Goal: Check status: Check status

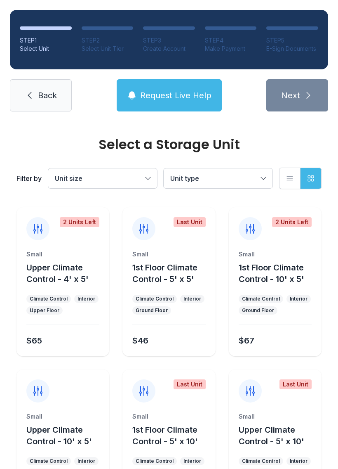
click at [43, 92] on span "Back" at bounding box center [47, 96] width 19 height 12
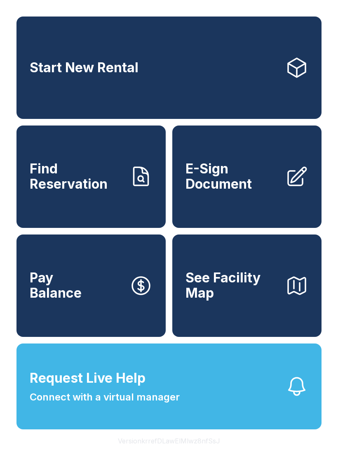
click at [146, 171] on link "Find Reservation" at bounding box center [91, 176] width 149 height 102
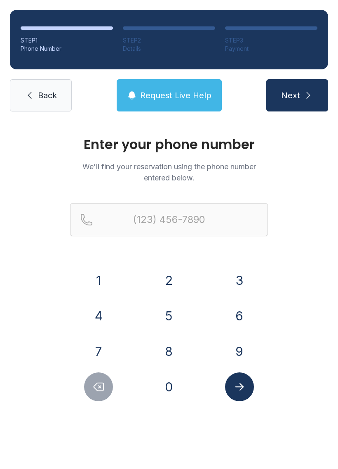
click at [241, 275] on button "3" at bounding box center [239, 280] width 29 height 29
click at [109, 311] on button "4" at bounding box center [98, 315] width 29 height 29
click at [101, 346] on button "7" at bounding box center [98, 351] width 29 height 29
click at [175, 357] on button "8" at bounding box center [169, 351] width 29 height 29
click at [102, 349] on button "7" at bounding box center [98, 351] width 29 height 29
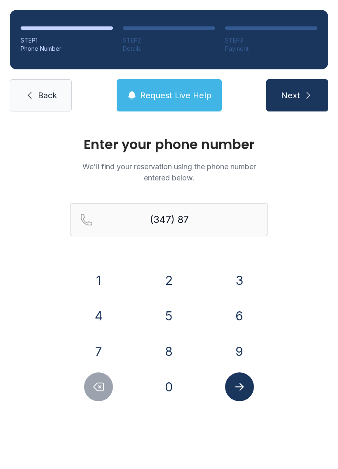
click at [235, 289] on button "3" at bounding box center [239, 280] width 29 height 29
click at [99, 271] on button "1" at bounding box center [98, 280] width 29 height 29
click at [175, 384] on button "0" at bounding box center [169, 386] width 29 height 29
click at [174, 384] on button "0" at bounding box center [169, 386] width 29 height 29
click at [113, 351] on button "7" at bounding box center [98, 351] width 29 height 29
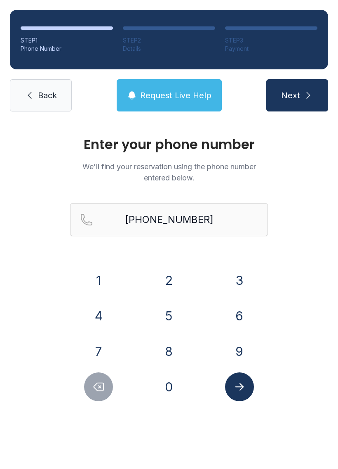
click at [99, 386] on icon "Delete number" at bounding box center [98, 386] width 12 height 12
click at [98, 386] on icon "Delete number" at bounding box center [98, 386] width 12 height 12
click at [97, 382] on icon "Delete number" at bounding box center [98, 386] width 12 height 12
click at [96, 382] on icon "Delete number" at bounding box center [98, 386] width 12 height 12
click at [100, 379] on button "Delete number" at bounding box center [98, 386] width 29 height 29
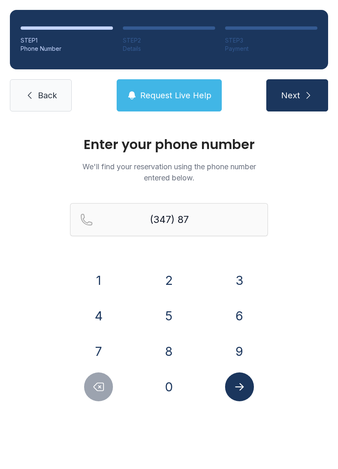
click at [99, 378] on button "Delete number" at bounding box center [98, 386] width 29 height 29
click at [99, 380] on button "Delete number" at bounding box center [98, 386] width 29 height 29
click at [102, 384] on icon "Delete number" at bounding box center [98, 386] width 12 height 12
type input "(3"
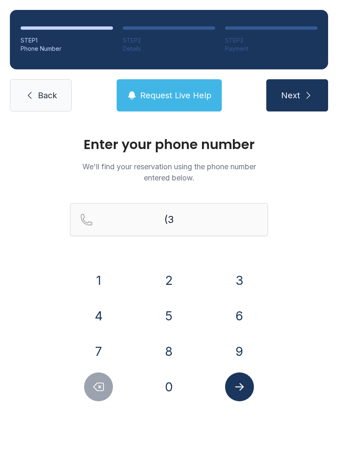
click at [101, 384] on icon "Delete number" at bounding box center [98, 386] width 12 height 12
click at [102, 384] on icon "Delete number" at bounding box center [98, 386] width 12 height 12
click at [101, 384] on icon "Delete number" at bounding box center [98, 386] width 12 height 12
click at [100, 384] on icon "Delete number" at bounding box center [98, 386] width 12 height 12
click at [100, 383] on icon "Delete number" at bounding box center [98, 386] width 12 height 12
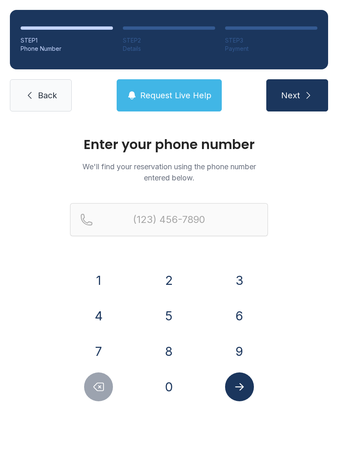
click at [99, 383] on icon "Delete number" at bounding box center [99, 387] width 10 height 8
click at [97, 383] on icon "Delete number" at bounding box center [98, 386] width 12 height 12
